Goal: Task Accomplishment & Management: Complete application form

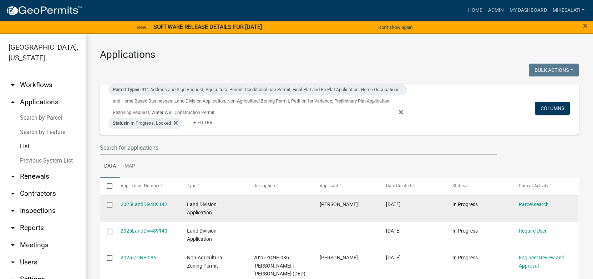
scroll to position [71, 0]
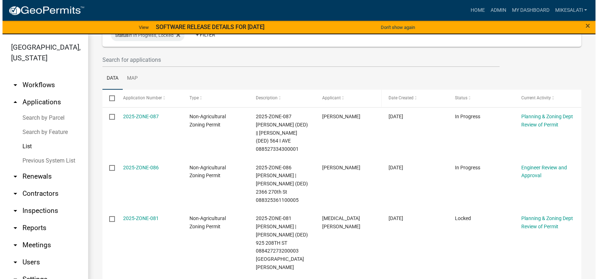
scroll to position [95, 0]
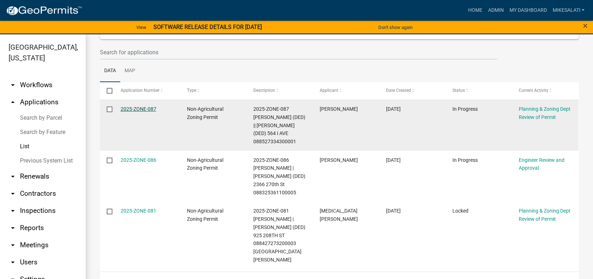
click at [141, 107] on link "2025-ZONE-087" at bounding box center [139, 109] width 36 height 6
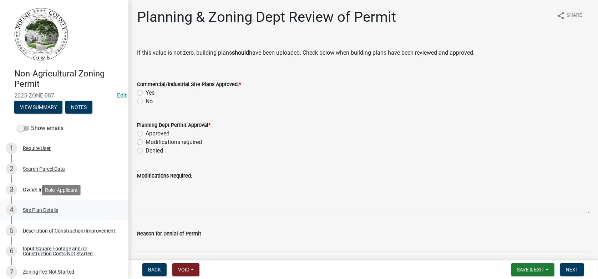
click at [34, 208] on div "Site Plan Details" at bounding box center [40, 209] width 35 height 5
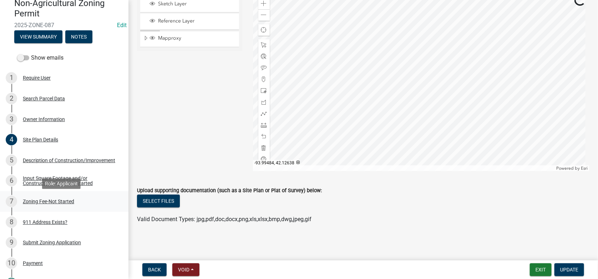
scroll to position [71, 0]
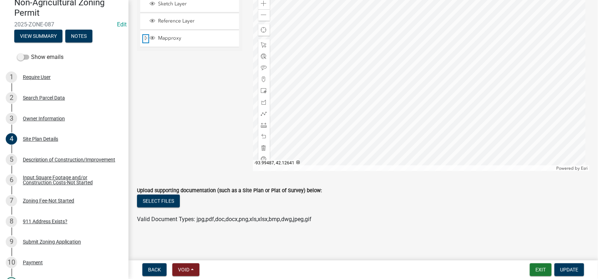
click at [145, 37] on span "Expand" at bounding box center [146, 38] width 6 height 7
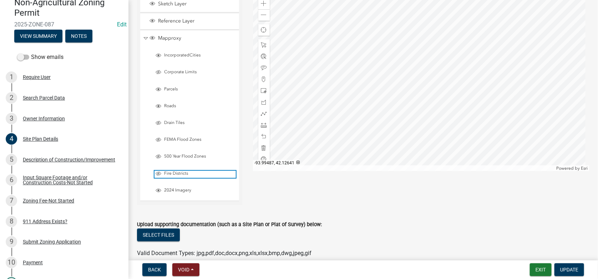
click at [162, 171] on span "Fire Districts" at bounding box center [199, 174] width 74 height 6
click at [160, 171] on span "Layer List" at bounding box center [159, 174] width 6 height 6
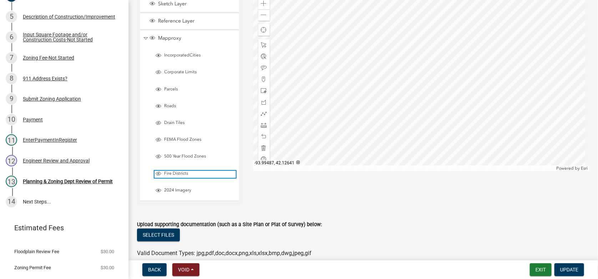
scroll to position [214, 0]
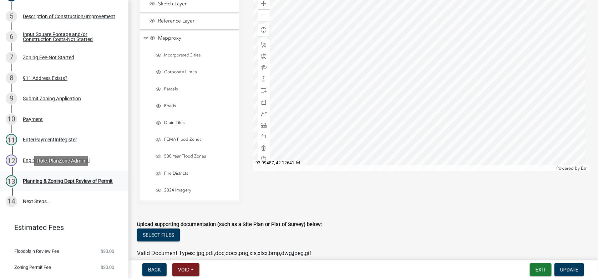
click at [28, 179] on div "Planning & Zoning Dept Review of Permit" at bounding box center [68, 181] width 90 height 5
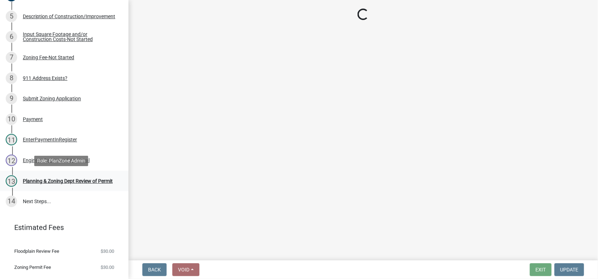
scroll to position [0, 0]
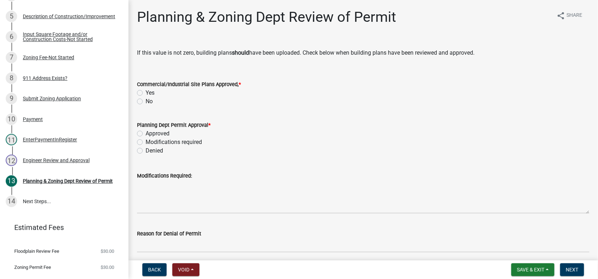
click at [146, 102] on label "No" at bounding box center [149, 101] width 7 height 9
click at [146, 102] on input "No" at bounding box center [148, 99] width 5 height 5
radio input "true"
click at [140, 133] on div "Planning Dept Permit Approval * Approved Modifications required Denied" at bounding box center [363, 138] width 453 height 34
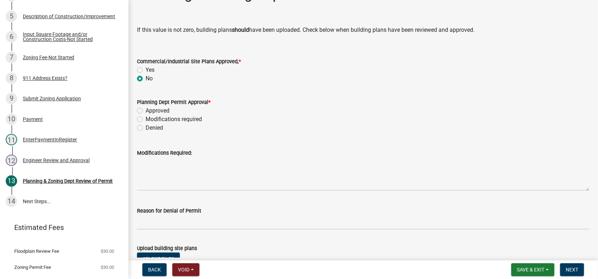
scroll to position [36, 0]
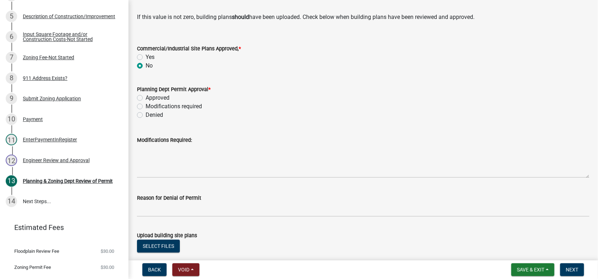
click at [146, 99] on label "Approved" at bounding box center [158, 98] width 24 height 9
click at [146, 98] on input "Approved" at bounding box center [148, 96] width 5 height 5
radio input "true"
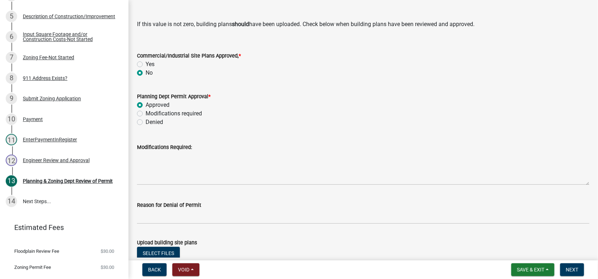
scroll to position [81, 0]
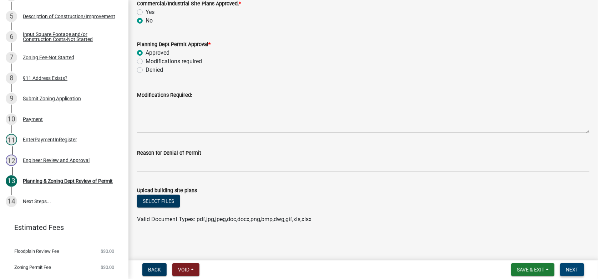
click at [567, 267] on span "Next" at bounding box center [572, 270] width 12 height 6
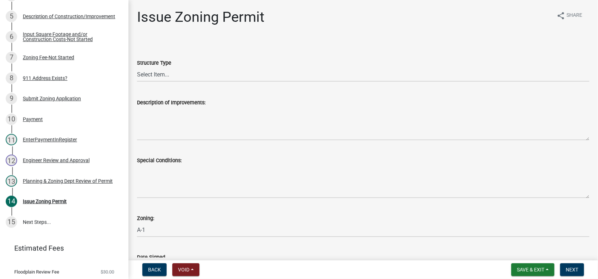
scroll to position [235, 0]
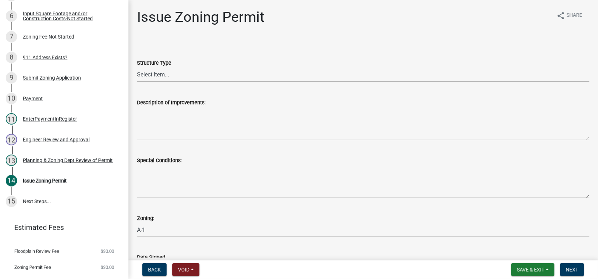
click at [178, 74] on select "Select Item... Principle Structure Accessory Structure Principle and Accessory …" at bounding box center [363, 74] width 453 height 15
click at [137, 67] on select "Select Item... Principle Structure Accessory Structure Principle and Accessory …" at bounding box center [363, 74] width 453 height 15
select select "b4fa5cc6-c485-45b8-8516-b90c7c2a06d2"
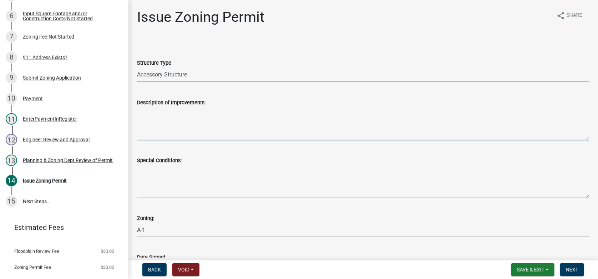
click at [161, 116] on textarea "Description of Improvements:" at bounding box center [363, 124] width 453 height 34
drag, startPoint x: 265, startPoint y: 111, endPoint x: 269, endPoint y: 113, distance: 4.2
click at [269, 113] on textarea "Erect a 14 ft x 20 ft accessory structure according ot permit application." at bounding box center [363, 124] width 453 height 34
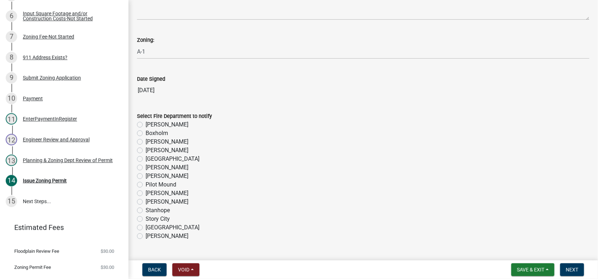
scroll to position [179, 0]
type textarea "Erect a 14 ft x 20 ft accessory structure according to permit application."
drag, startPoint x: 141, startPoint y: 184, endPoint x: 230, endPoint y: 185, distance: 89.3
click at [146, 184] on label "Pilot Mound" at bounding box center [161, 184] width 31 height 9
click at [146, 184] on input "Pilot Mound" at bounding box center [148, 182] width 5 height 5
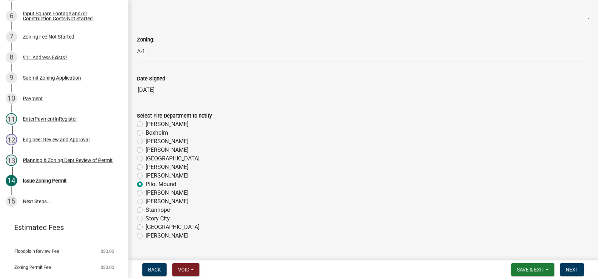
radio input "true"
click at [575, 269] on span "Next" at bounding box center [572, 270] width 12 height 6
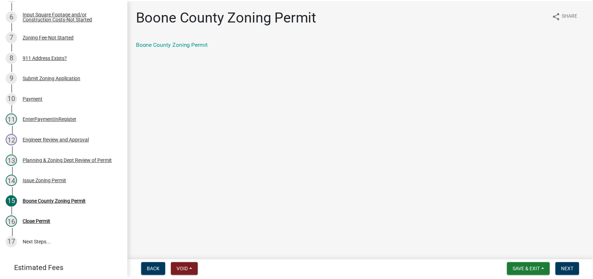
scroll to position [276, 0]
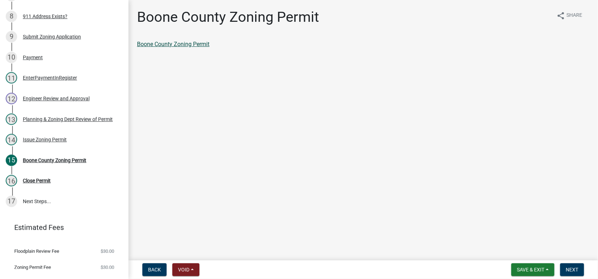
click at [171, 42] on link "Boone County Zoning Permit" at bounding box center [173, 44] width 72 height 7
click at [572, 269] on span "Next" at bounding box center [572, 270] width 12 height 6
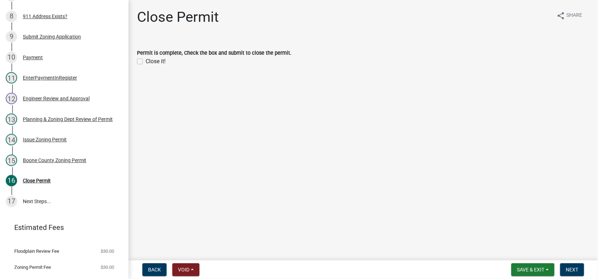
click at [146, 59] on label "Close it!" at bounding box center [156, 61] width 20 height 9
click at [146, 59] on input "Close it!" at bounding box center [148, 59] width 5 height 5
checkbox input "true"
click at [570, 267] on span "Next" at bounding box center [572, 270] width 12 height 6
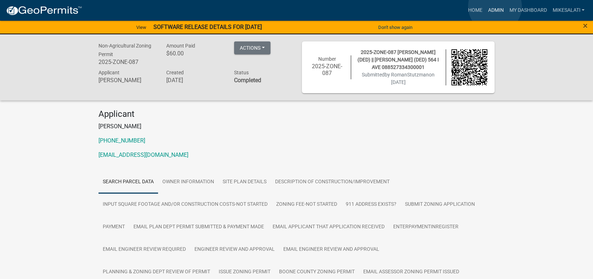
click at [495, 6] on link "Admin" at bounding box center [495, 11] width 21 height 14
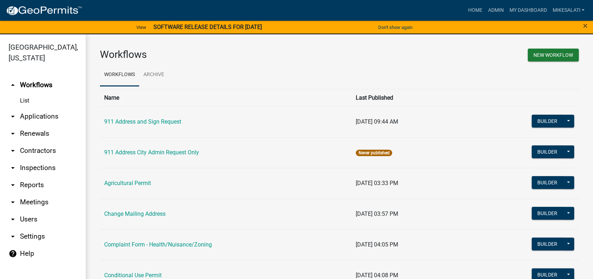
click at [32, 108] on link "arrow_drop_down Applications" at bounding box center [43, 116] width 86 height 17
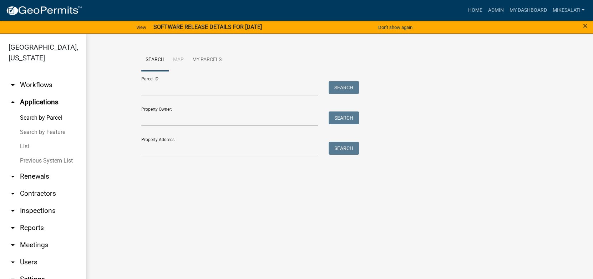
click at [25, 139] on link "List" at bounding box center [43, 146] width 86 height 14
